Goal: Task Accomplishment & Management: Use online tool/utility

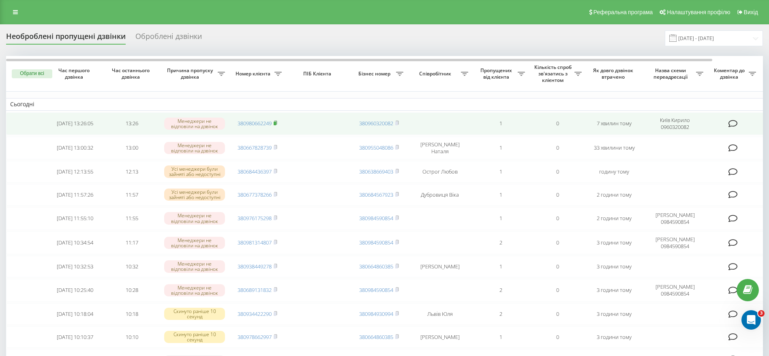
click at [276, 123] on rect at bounding box center [275, 124] width 2 height 4
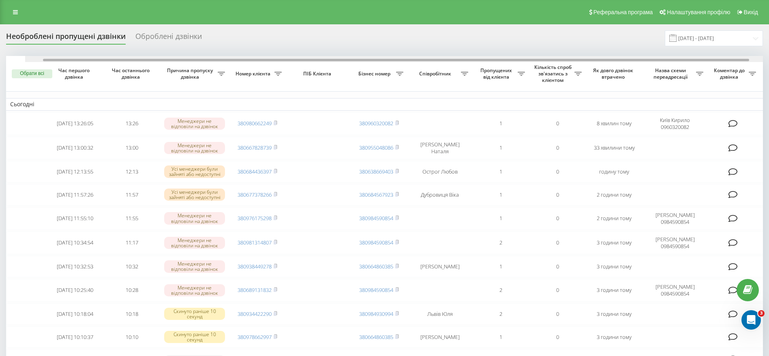
scroll to position [0, 54]
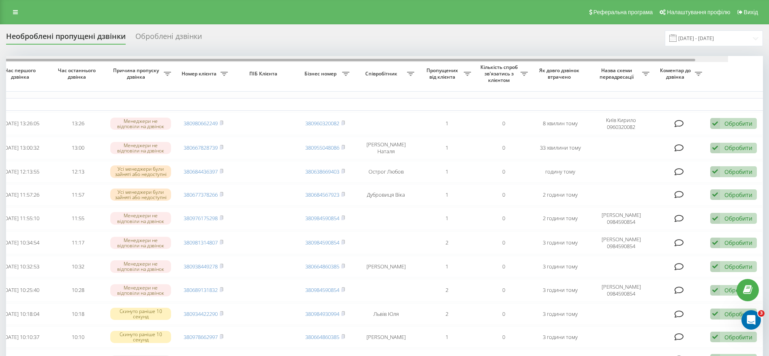
drag, startPoint x: 403, startPoint y: 60, endPoint x: 551, endPoint y: 59, distance: 148.0
click at [550, 59] on div at bounding box center [342, 60] width 706 height 2
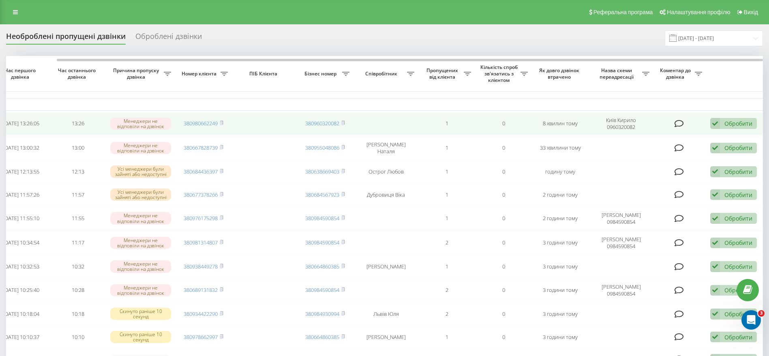
click at [733, 122] on div "Обробити" at bounding box center [739, 124] width 28 height 8
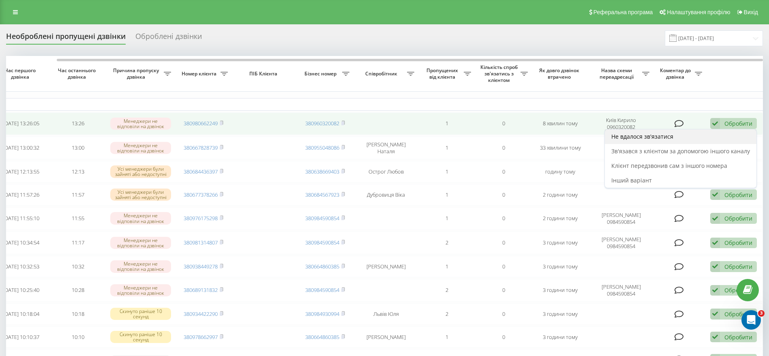
click at [661, 137] on span "Не вдалося зв'язатися" at bounding box center [643, 137] width 62 height 8
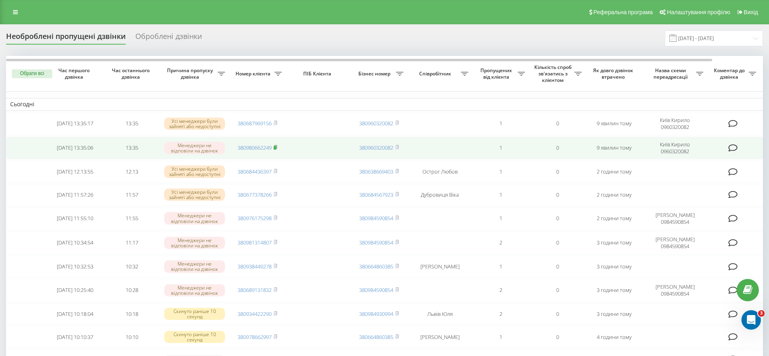
click at [276, 148] on rect at bounding box center [275, 148] width 2 height 4
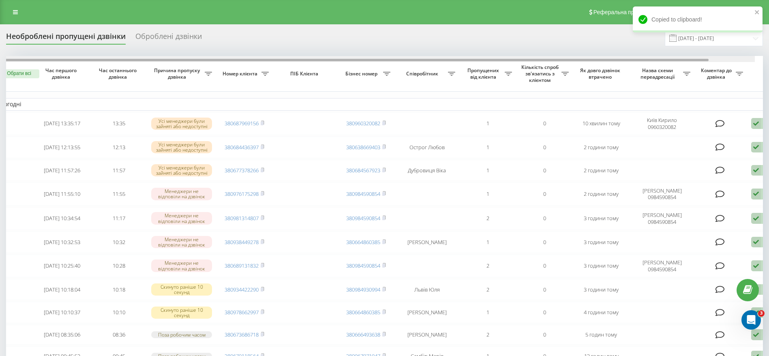
scroll to position [0, 23]
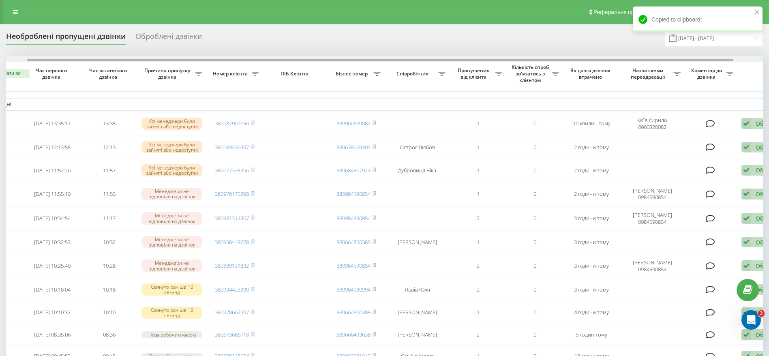
drag, startPoint x: 410, startPoint y: 59, endPoint x: 431, endPoint y: 57, distance: 21.6
click at [431, 57] on div at bounding box center [384, 59] width 757 height 6
